Goal: Task Accomplishment & Management: Complete application form

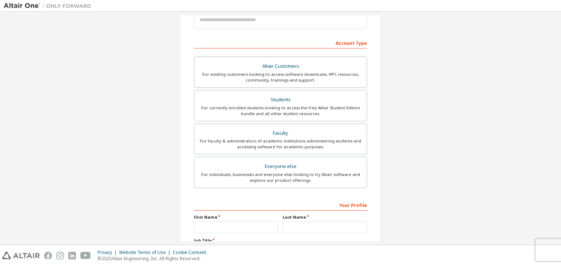
scroll to position [94, 0]
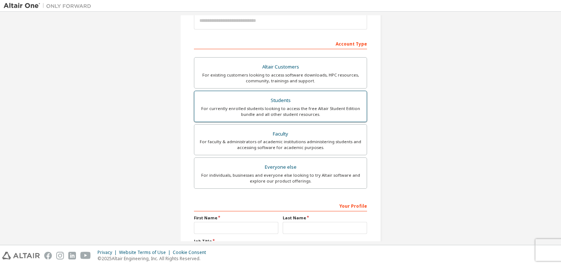
click at [282, 103] on div "Students" at bounding box center [280, 101] width 163 height 10
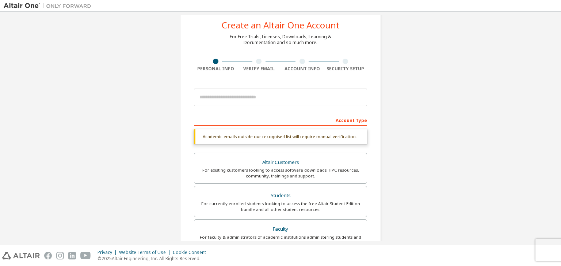
scroll to position [14, 0]
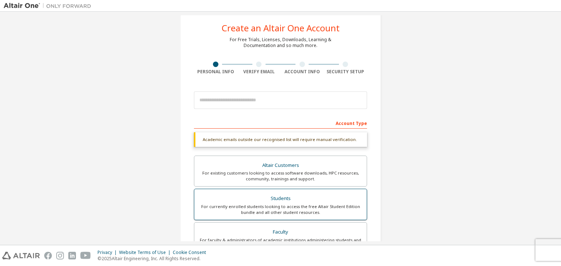
click at [253, 194] on div "Students" at bounding box center [280, 199] width 163 height 10
click at [283, 198] on div "Students" at bounding box center [280, 199] width 163 height 10
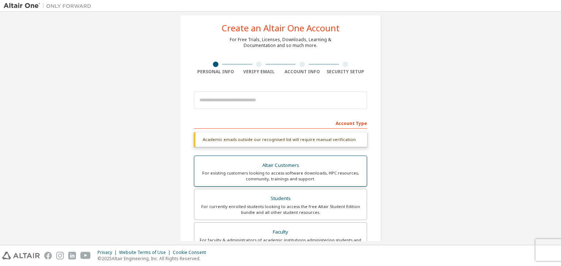
drag, startPoint x: 283, startPoint y: 198, endPoint x: 206, endPoint y: 184, distance: 78.3
click at [206, 184] on label "Altair Customers For existing customers looking to access software downloads, H…" at bounding box center [280, 171] width 173 height 31
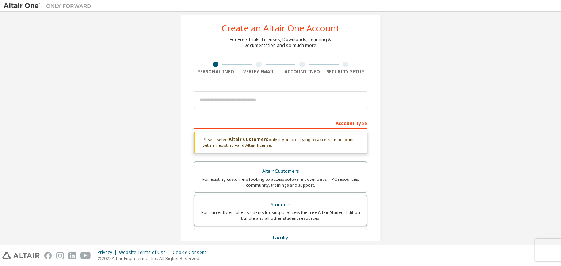
click at [258, 216] on div "For currently enrolled students looking to access the free Altair Student Editi…" at bounding box center [280, 216] width 163 height 12
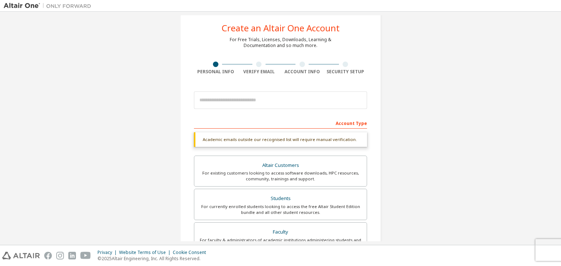
click at [271, 120] on div "Account Type" at bounding box center [280, 123] width 173 height 12
click at [338, 121] on div "Account Type" at bounding box center [280, 123] width 173 height 12
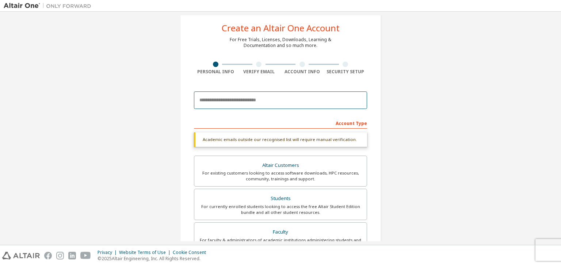
click at [307, 102] on input "email" at bounding box center [280, 101] width 173 height 18
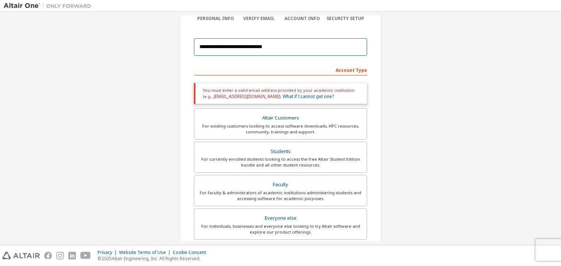
scroll to position [69, 0]
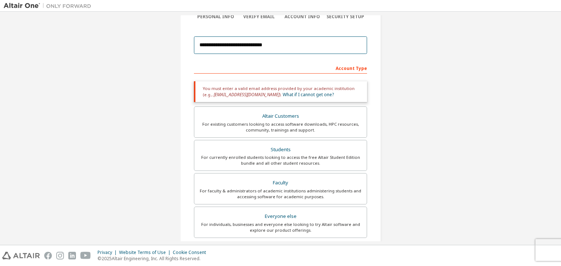
drag, startPoint x: 283, startPoint y: 43, endPoint x: 184, endPoint y: 48, distance: 99.4
click at [184, 48] on div "**********" at bounding box center [280, 152] width 201 height 394
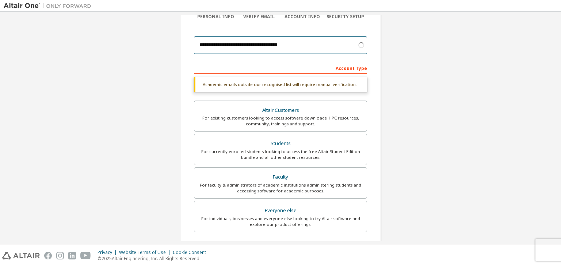
type input "**********"
click at [194, 68] on div "Account Type" at bounding box center [280, 68] width 173 height 12
click at [316, 49] on input "**********" at bounding box center [280, 45] width 173 height 18
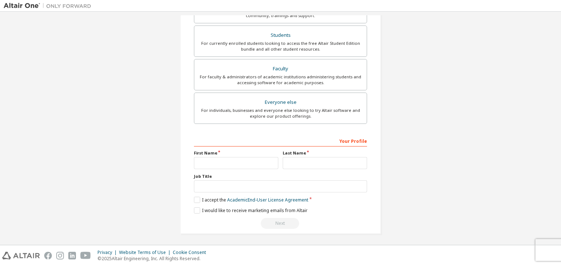
scroll to position [159, 0]
click at [229, 161] on input "text" at bounding box center [236, 163] width 84 height 12
type input "****"
click at [307, 158] on input "text" at bounding box center [324, 163] width 84 height 12
type input "*********"
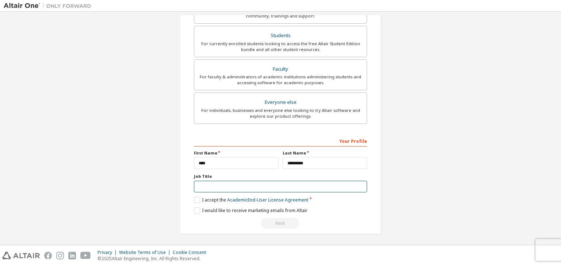
click at [268, 185] on input "text" at bounding box center [280, 187] width 173 height 12
type input "*"
type input "**********"
click at [196, 199] on label "I accept the Academic End-User License Agreement" at bounding box center [251, 200] width 114 height 6
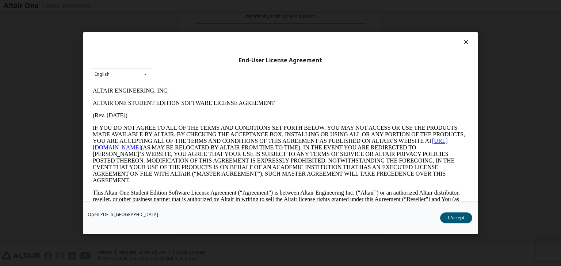
scroll to position [0, 0]
click at [449, 218] on button "I Accept" at bounding box center [456, 218] width 32 height 11
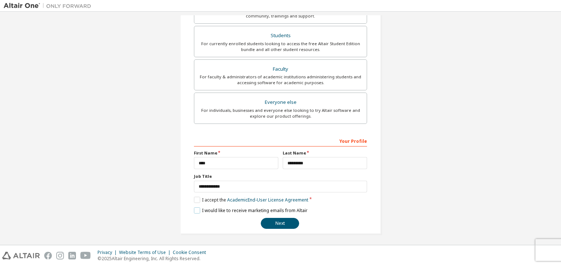
click at [194, 208] on label "I would like to receive marketing emails from Altair" at bounding box center [250, 211] width 113 height 6
click at [274, 222] on button "Next" at bounding box center [280, 223] width 38 height 11
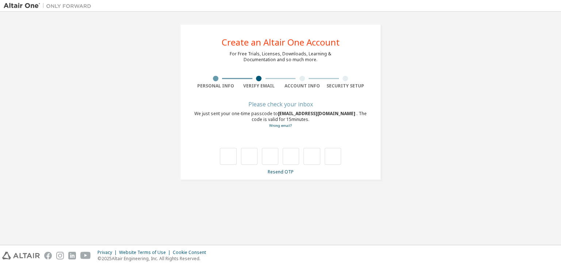
type input "*"
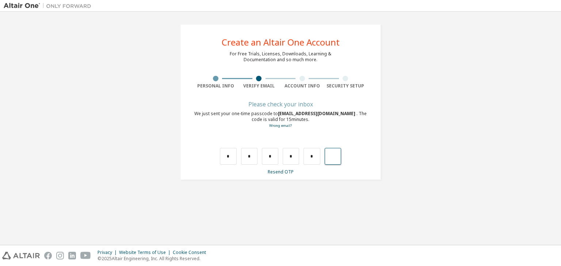
type input "*"
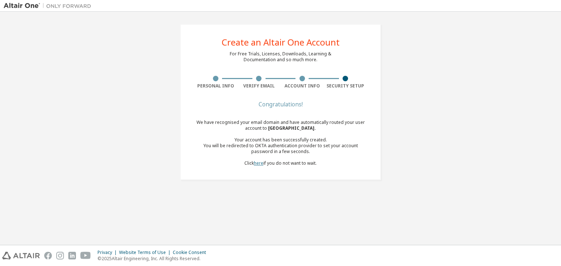
click at [262, 164] on link "here" at bounding box center [258, 163] width 9 height 6
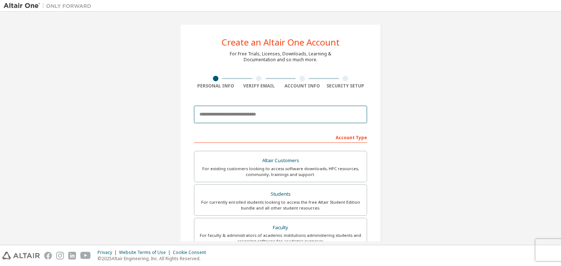
click at [258, 116] on input "email" at bounding box center [280, 115] width 173 height 18
type input "**********"
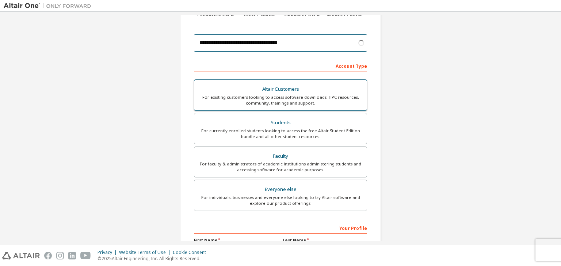
scroll to position [72, 0]
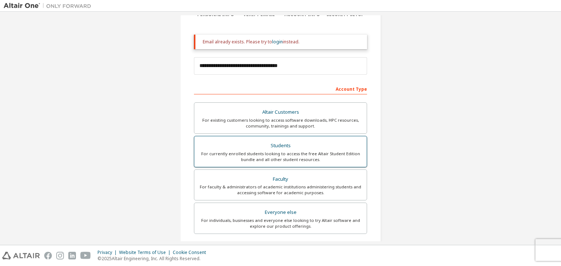
click at [278, 145] on div "Students" at bounding box center [280, 146] width 163 height 10
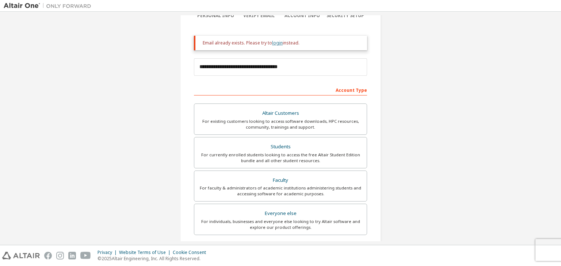
click at [274, 42] on link "login" at bounding box center [277, 43] width 11 height 6
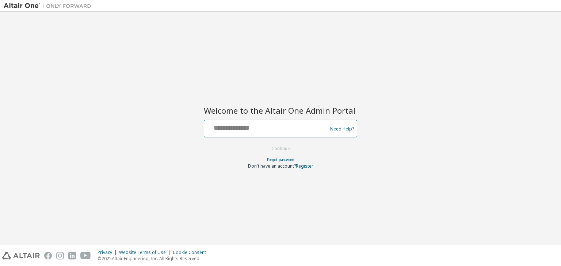
click at [243, 124] on input "text" at bounding box center [266, 127] width 119 height 11
type input "**********"
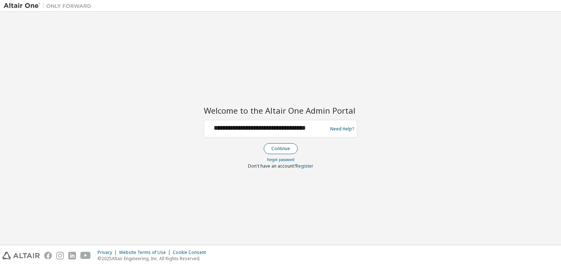
click at [281, 147] on button "Continue" at bounding box center [280, 148] width 34 height 11
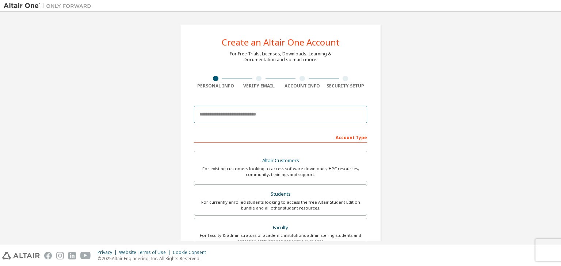
click at [272, 108] on input "email" at bounding box center [280, 115] width 173 height 18
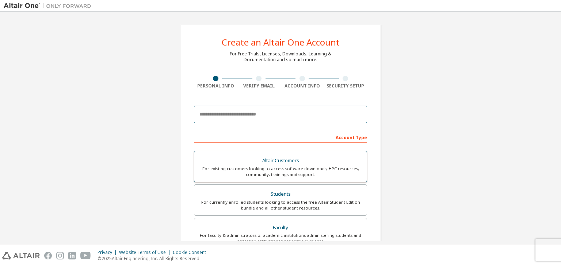
type input "**********"
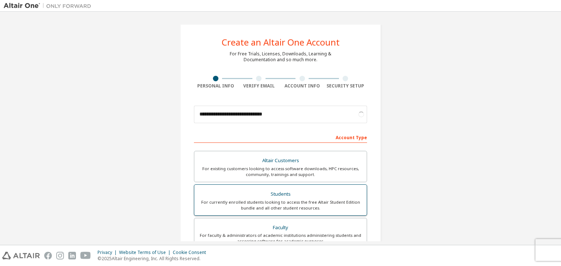
click at [264, 195] on div "Students" at bounding box center [280, 194] width 163 height 10
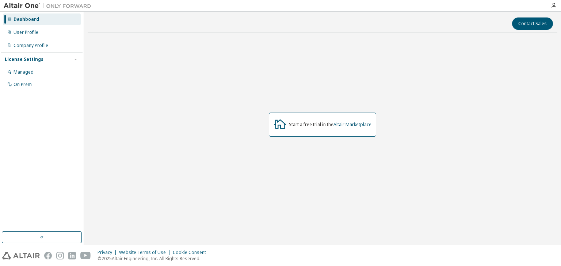
click at [328, 124] on div "Start a free trial in the Altair Marketplace" at bounding box center [330, 125] width 82 height 6
click at [352, 125] on link "Altair Marketplace" at bounding box center [352, 125] width 38 height 6
